Goal: Find specific page/section

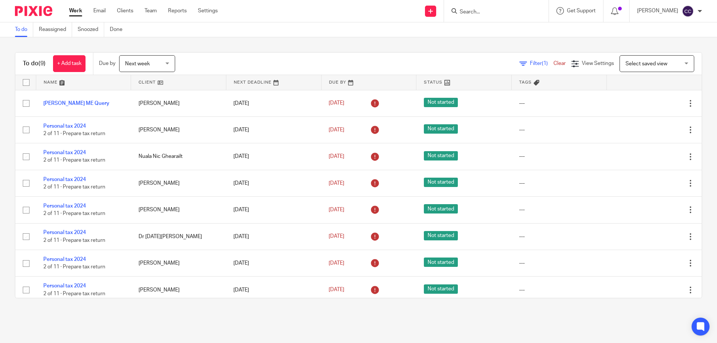
click at [168, 65] on div "Next week Next week" at bounding box center [147, 63] width 56 height 17
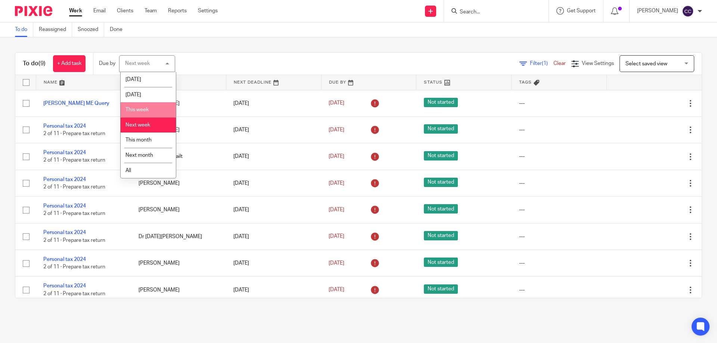
click at [143, 111] on span "This week" at bounding box center [136, 109] width 23 height 5
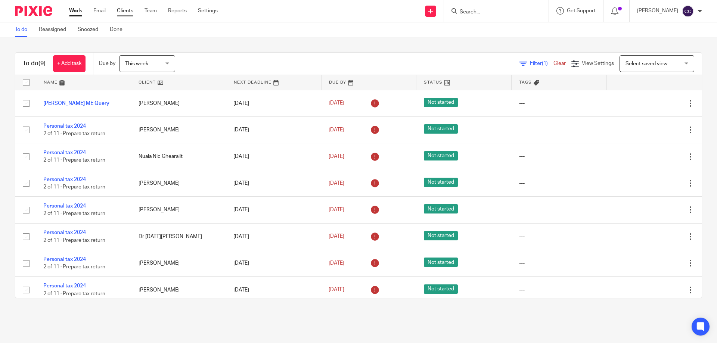
click at [123, 11] on link "Clients" at bounding box center [125, 10] width 16 height 7
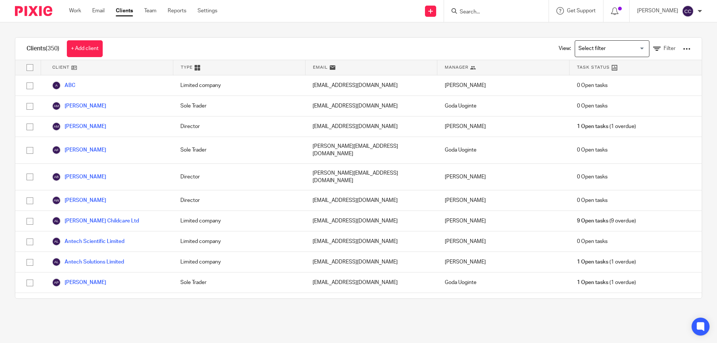
click at [462, 15] on input "Search" at bounding box center [492, 12] width 67 height 7
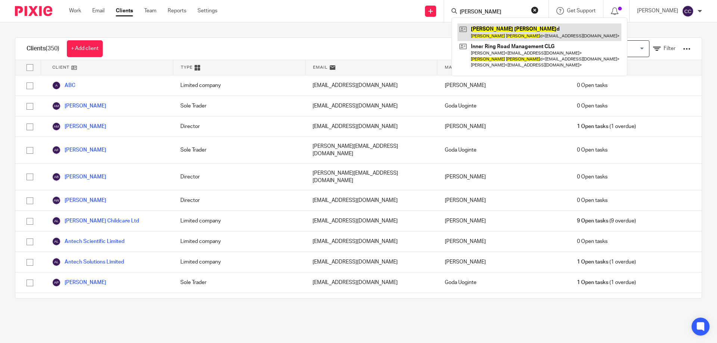
type input "[PERSON_NAME]"
click at [480, 29] on link at bounding box center [539, 32] width 164 height 17
